Goal: Find specific page/section: Find specific page/section

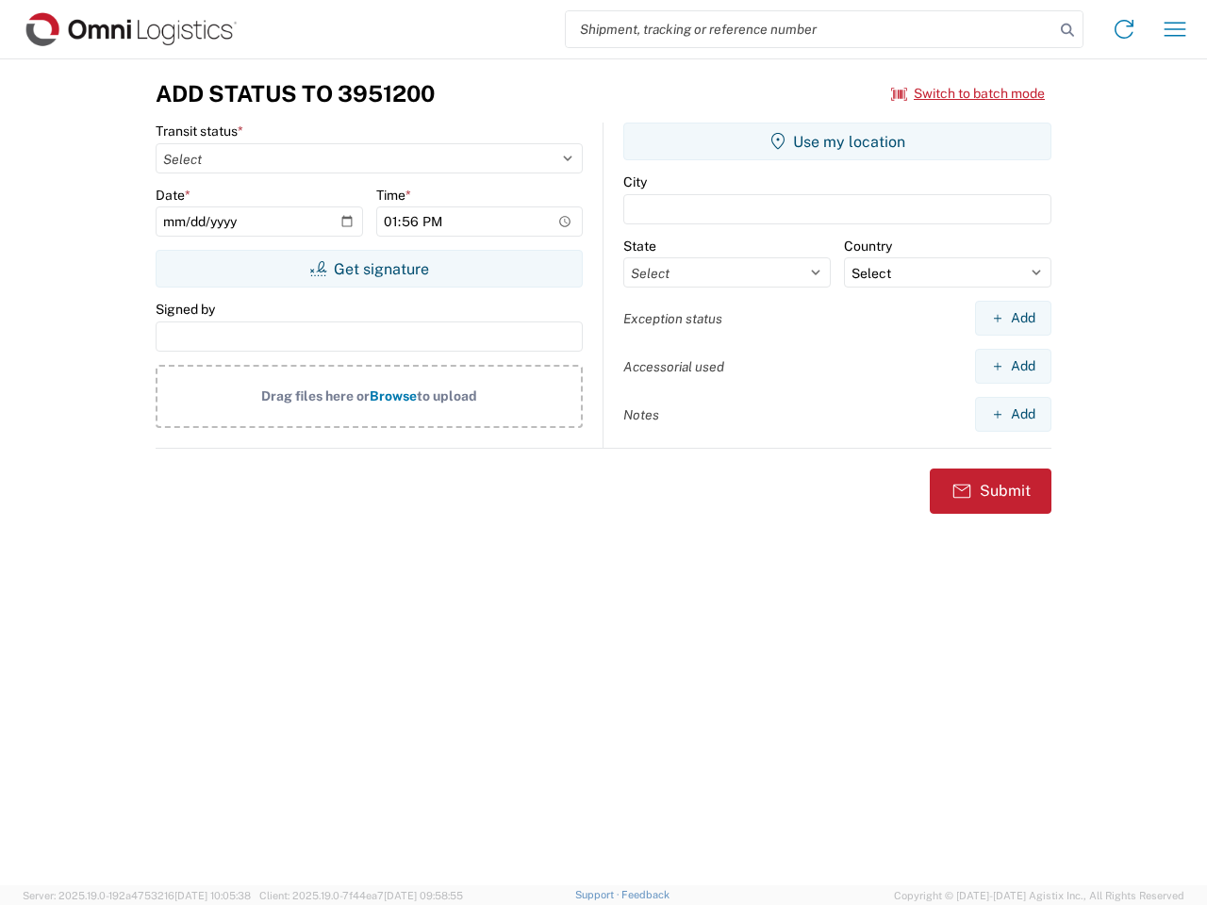
click at [810, 29] on input "search" at bounding box center [810, 29] width 488 height 36
click at [1067, 30] on icon at bounding box center [1067, 30] width 26 height 26
click at [1124, 29] on icon at bounding box center [1124, 29] width 30 height 30
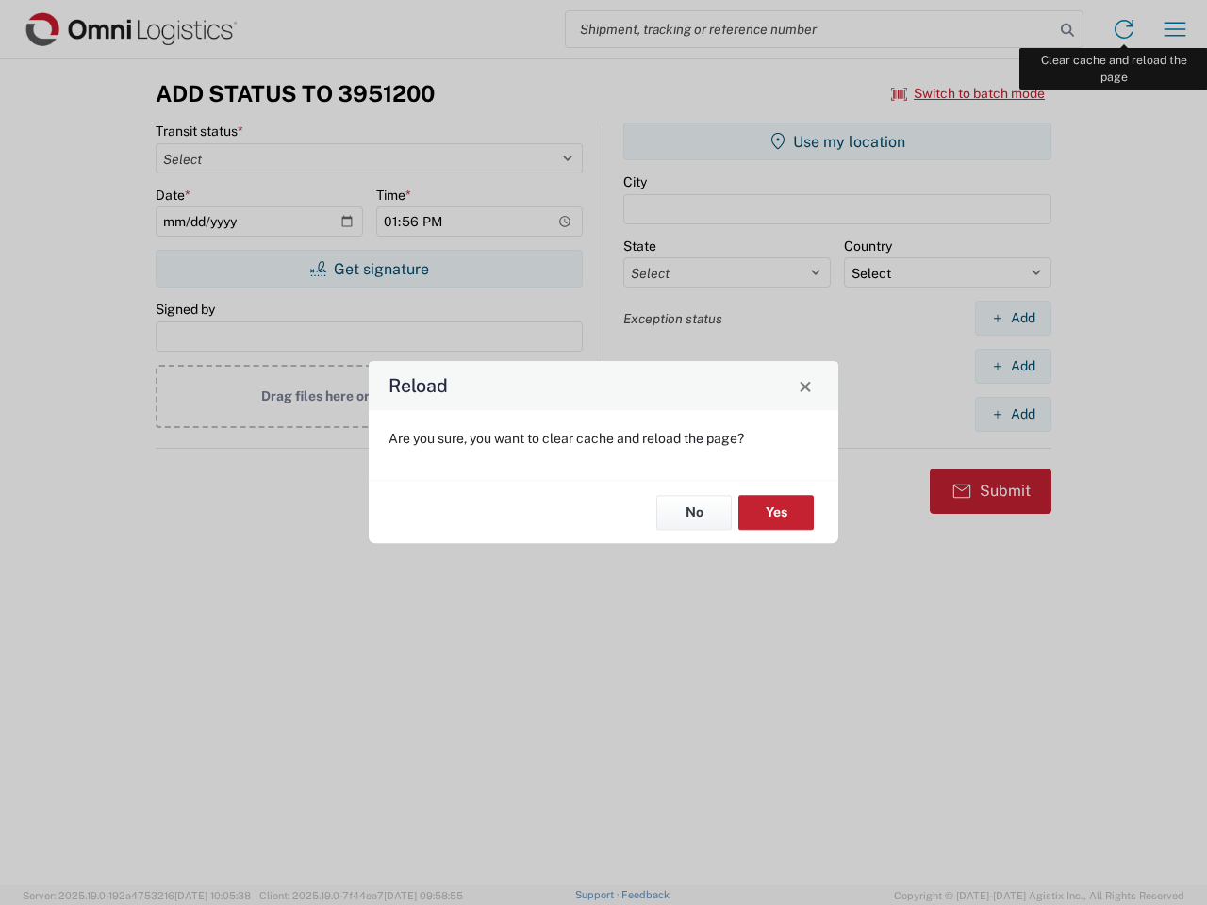
click at [1175, 29] on div "Reload Are you sure, you want to clear cache and reload the page? No Yes" at bounding box center [603, 452] width 1207 height 905
click at [968, 93] on div "Reload Are you sure, you want to clear cache and reload the page? No Yes" at bounding box center [603, 452] width 1207 height 905
click at [369, 269] on div "Reload Are you sure, you want to clear cache and reload the page? No Yes" at bounding box center [603, 452] width 1207 height 905
click at [837, 141] on div "Reload Are you sure, you want to clear cache and reload the page? No Yes" at bounding box center [603, 452] width 1207 height 905
click at [1013, 318] on div "Reload Are you sure, you want to clear cache and reload the page? No Yes" at bounding box center [603, 452] width 1207 height 905
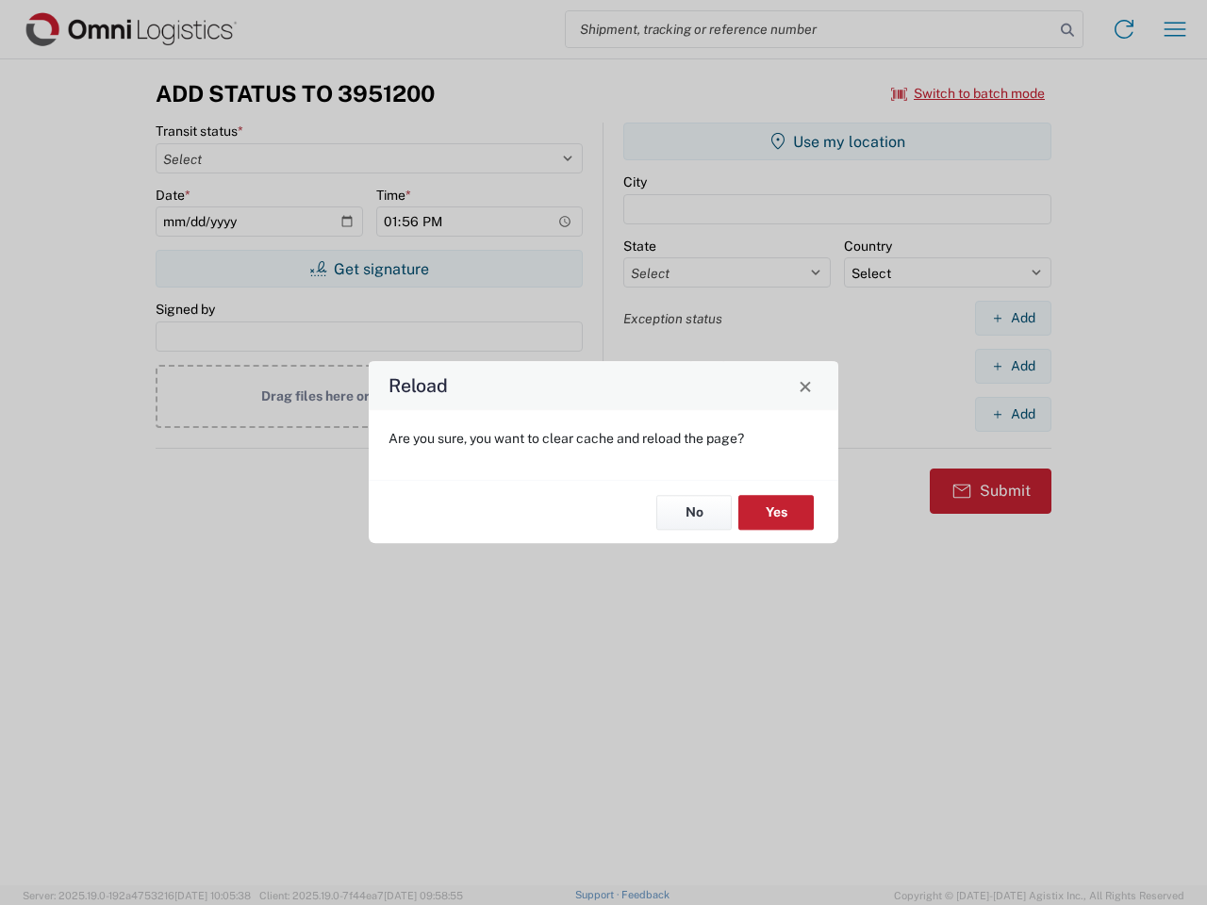
click at [1013, 366] on div "Reload Are you sure, you want to clear cache and reload the page? No Yes" at bounding box center [603, 452] width 1207 height 905
click at [1013, 414] on div "Reload Are you sure, you want to clear cache and reload the page? No Yes" at bounding box center [603, 452] width 1207 height 905
